Goal: Transaction & Acquisition: Download file/media

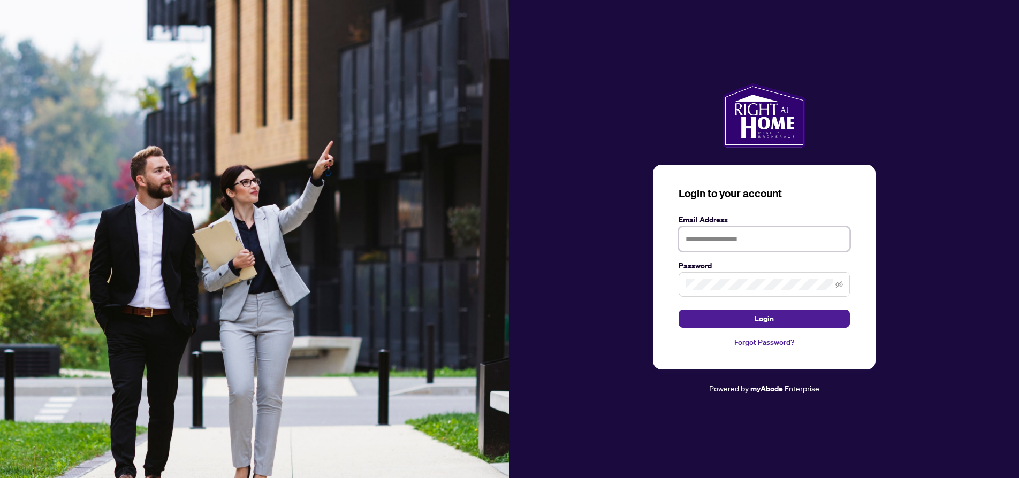
type input "**********"
click at [764, 320] on span "Login" at bounding box center [763, 318] width 19 height 17
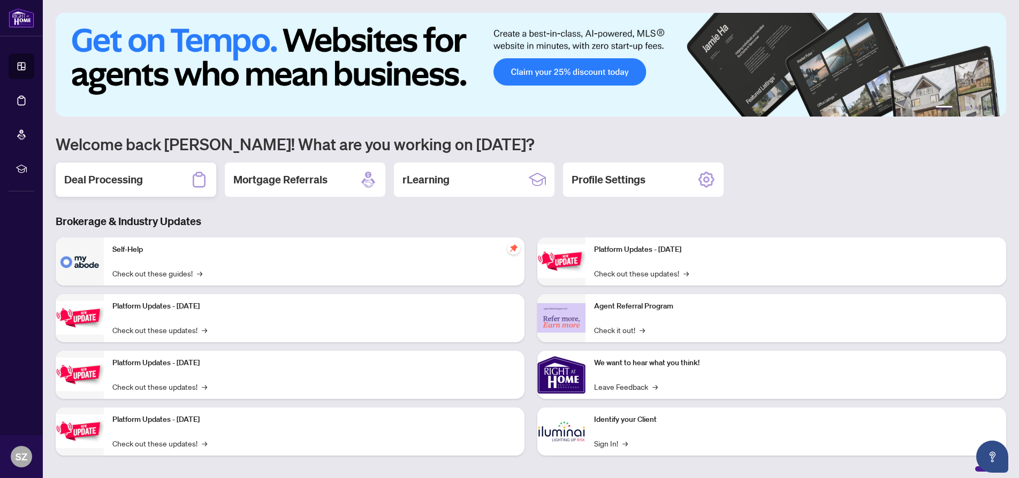
click at [118, 180] on h2 "Deal Processing" at bounding box center [103, 179] width 79 height 15
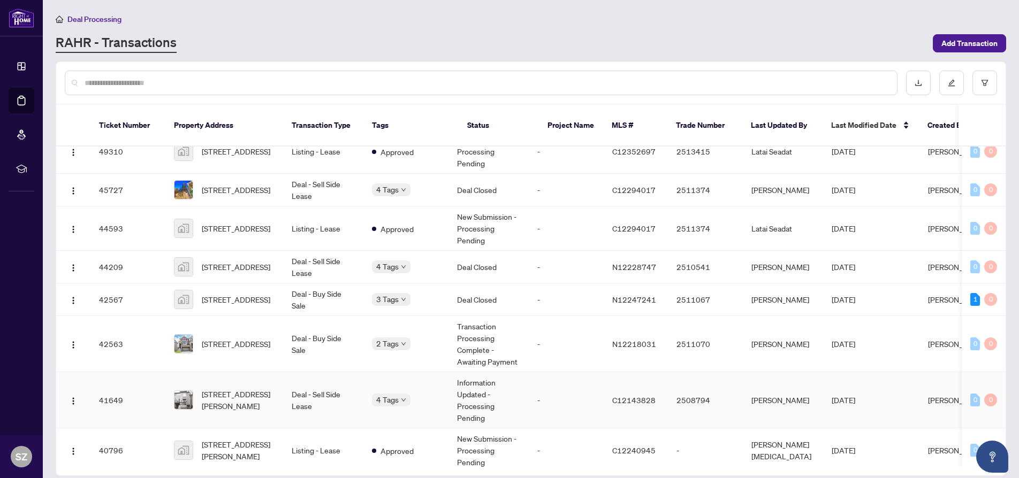
scroll to position [101, 0]
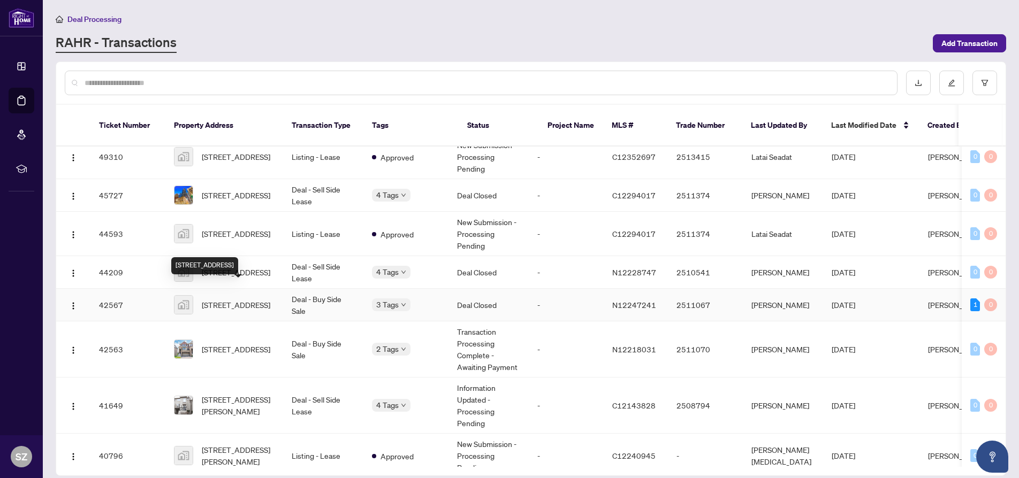
click at [228, 299] on span "[STREET_ADDRESS]" at bounding box center [236, 305] width 68 height 12
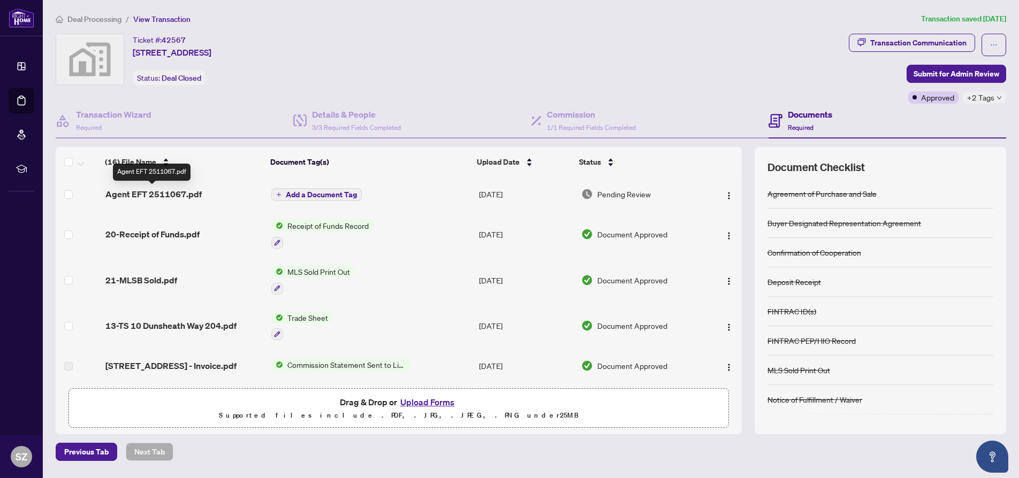
click at [139, 193] on span "Agent EFT 2511067.pdf" at bounding box center [153, 194] width 96 height 13
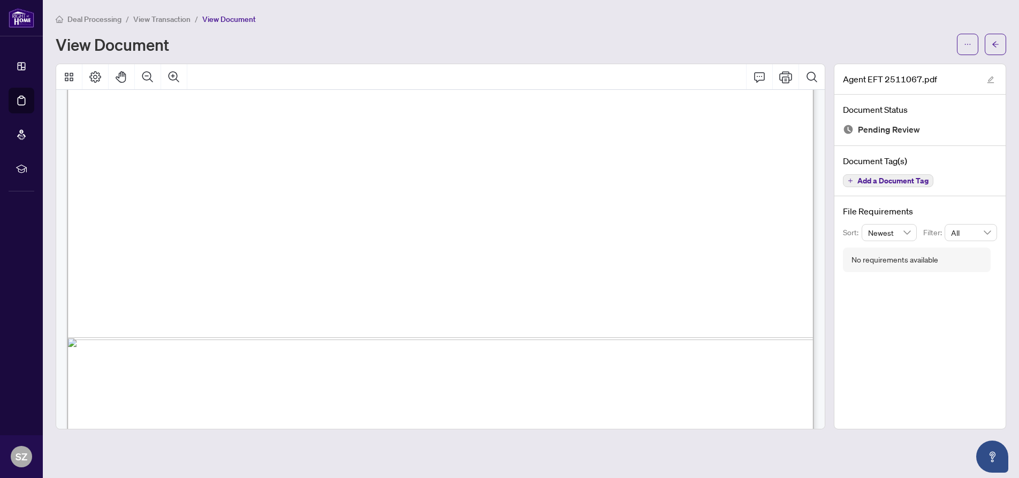
scroll to position [584, 0]
click at [969, 45] on icon "ellipsis" at bounding box center [967, 44] width 7 height 7
click at [913, 68] on span "Download" at bounding box center [928, 68] width 81 height 12
click at [787, 73] on icon "Print" at bounding box center [785, 77] width 13 height 12
